Goal: Use online tool/utility: Utilize a website feature to perform a specific function

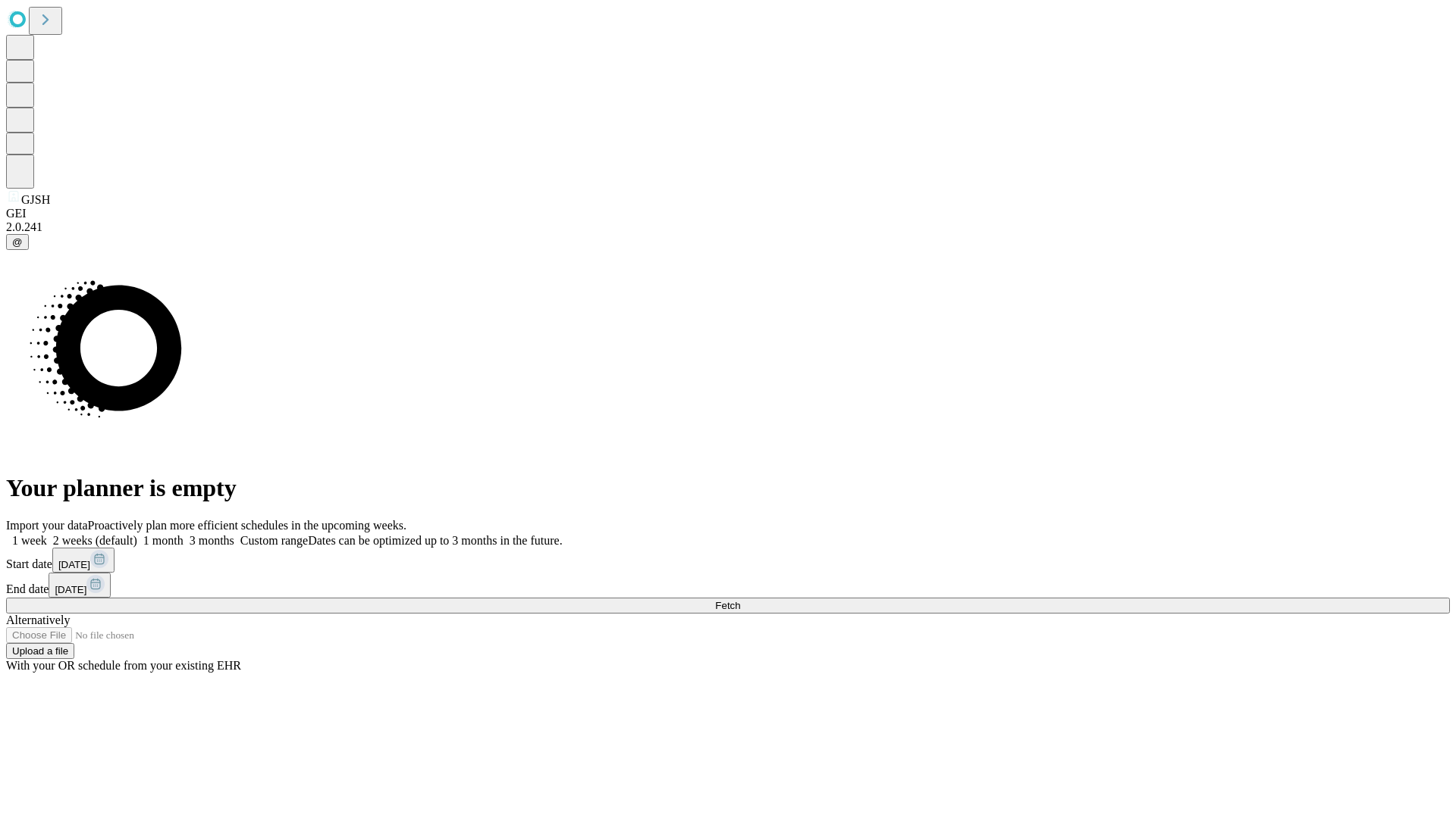
click at [740, 600] on span "Fetch" at bounding box center [727, 606] width 25 height 12
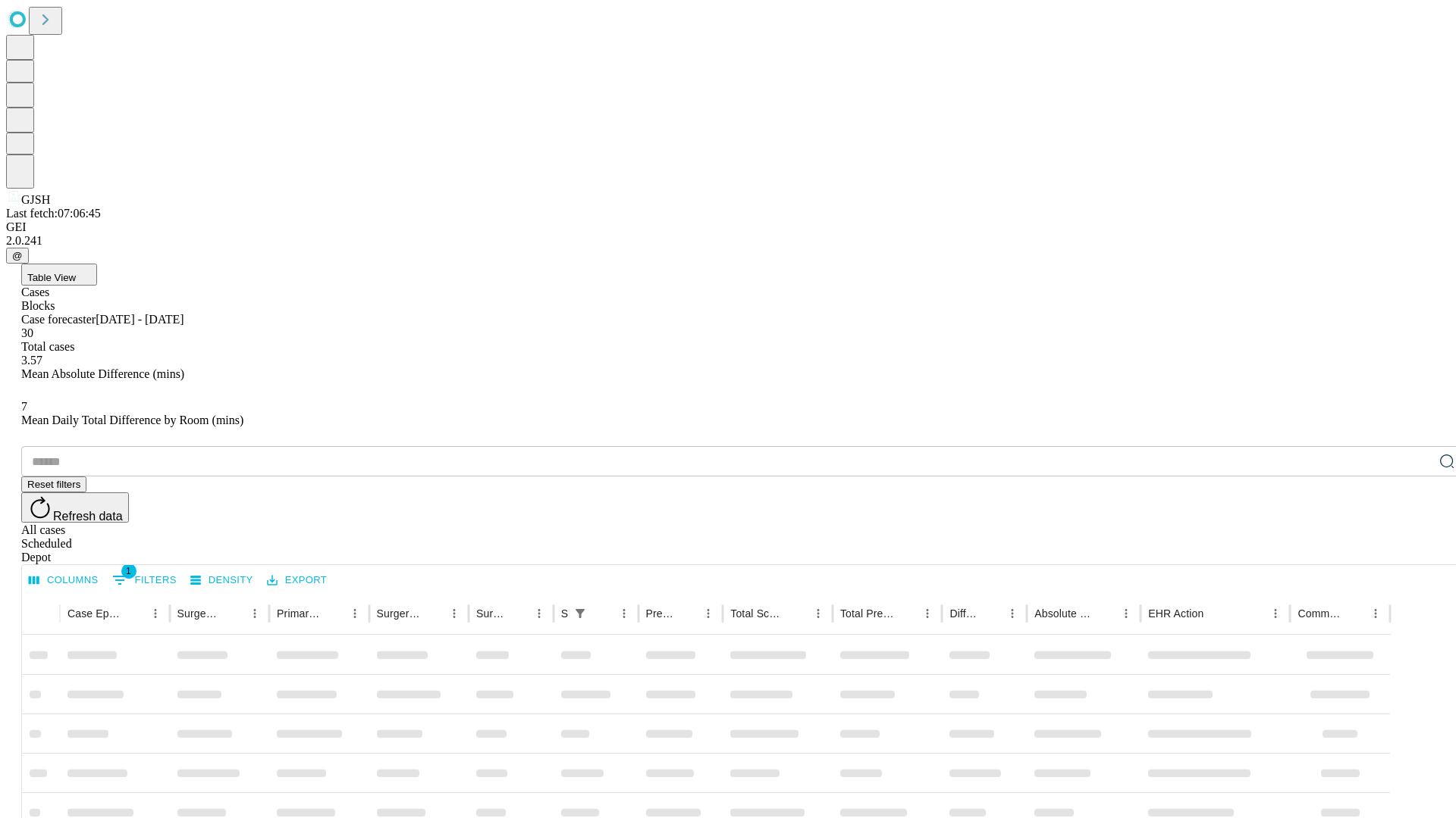
click at [76, 272] on span "Table View" at bounding box center [51, 277] width 49 height 12
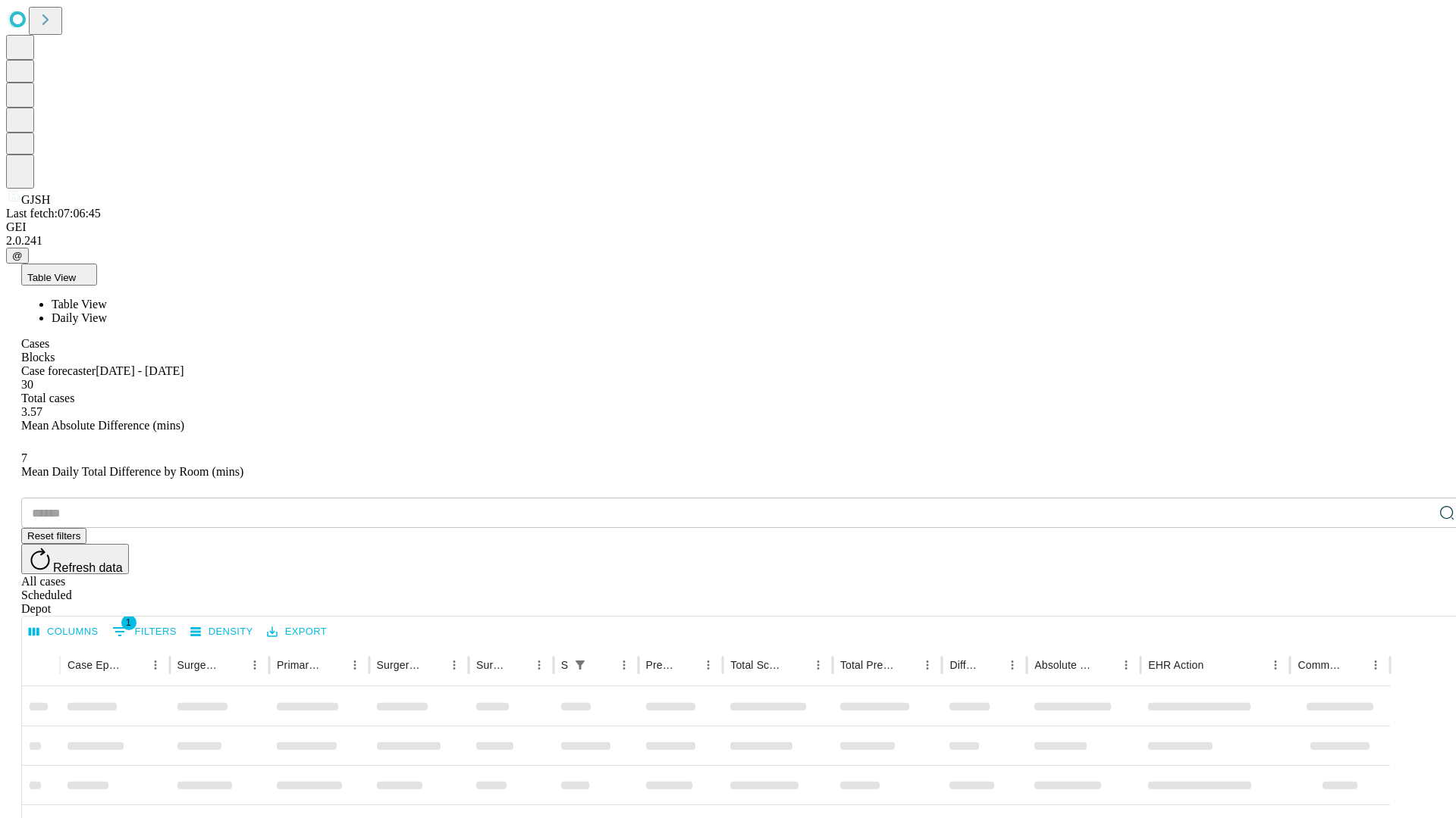
click at [107, 311] on span "Daily View" at bounding box center [80, 317] width 56 height 12
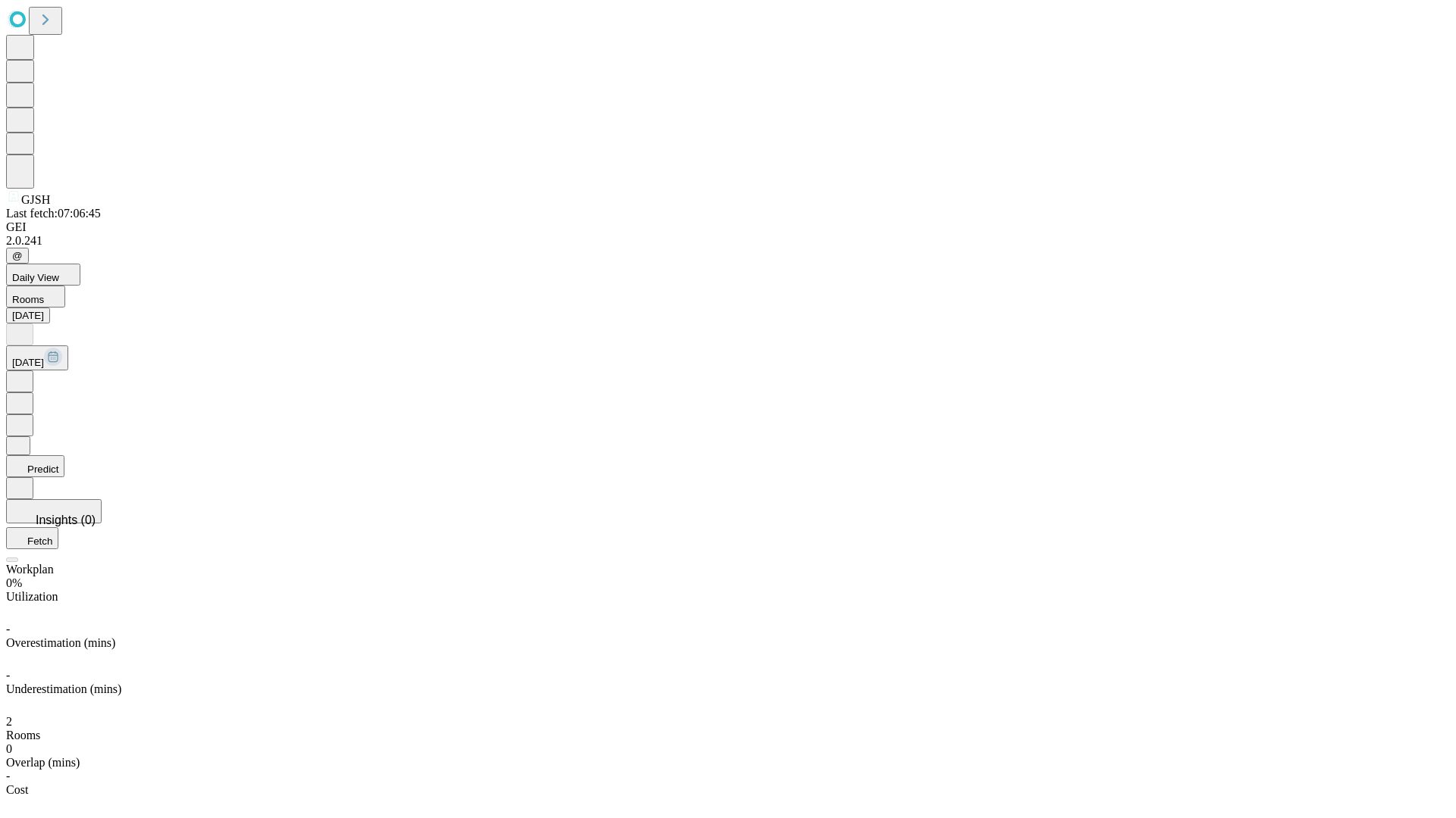
click at [64, 455] on button "Predict" at bounding box center [35, 466] width 59 height 22
